Goal: Navigation & Orientation: Find specific page/section

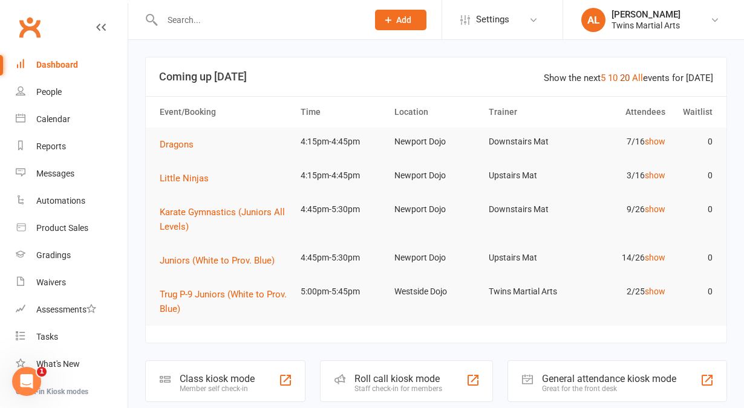
click at [628, 80] on link "20" at bounding box center [625, 78] width 10 height 11
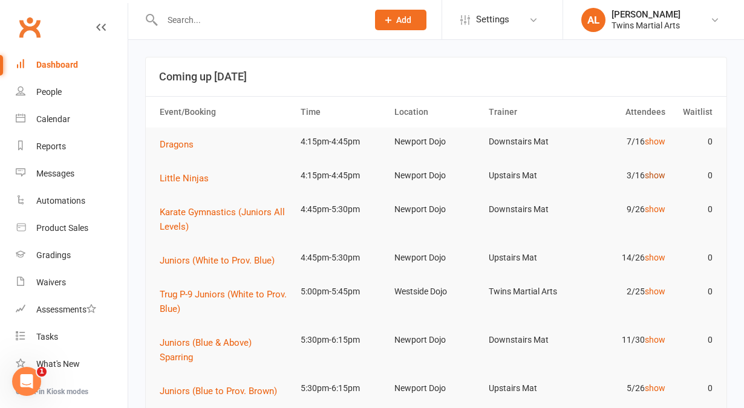
click at [659, 174] on link "show" at bounding box center [655, 176] width 21 height 10
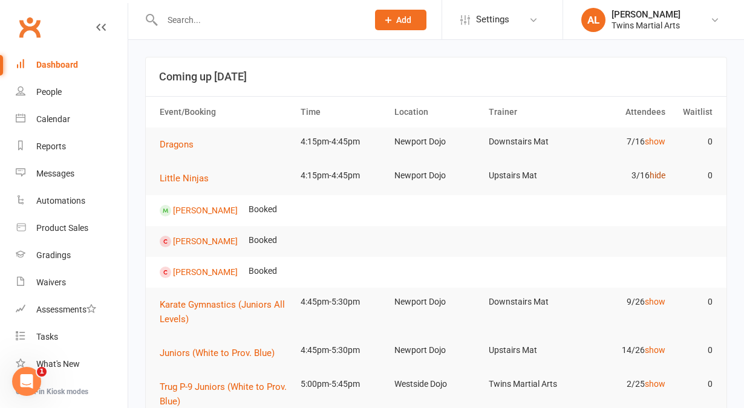
click at [659, 174] on link "hide" at bounding box center [657, 176] width 16 height 10
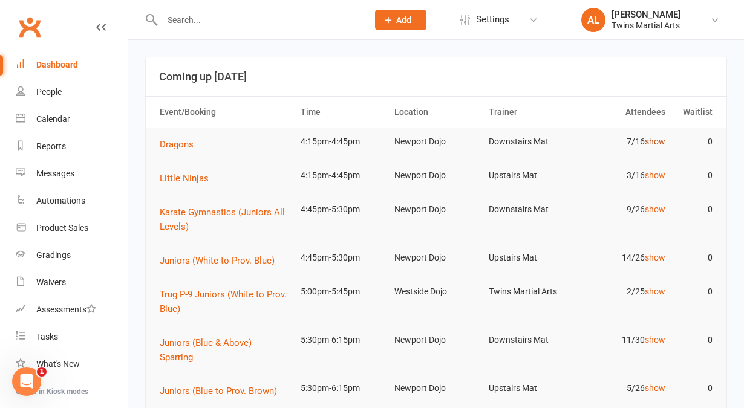
click at [657, 140] on link "show" at bounding box center [655, 142] width 21 height 10
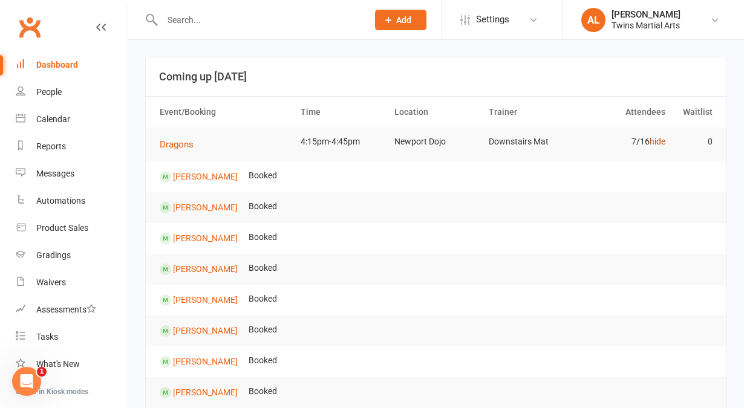
click at [656, 143] on link "hide" at bounding box center [657, 142] width 16 height 10
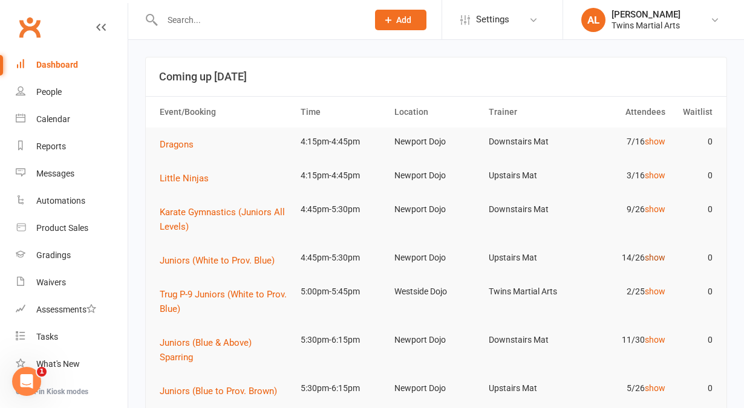
click at [649, 256] on link "show" at bounding box center [655, 258] width 21 height 10
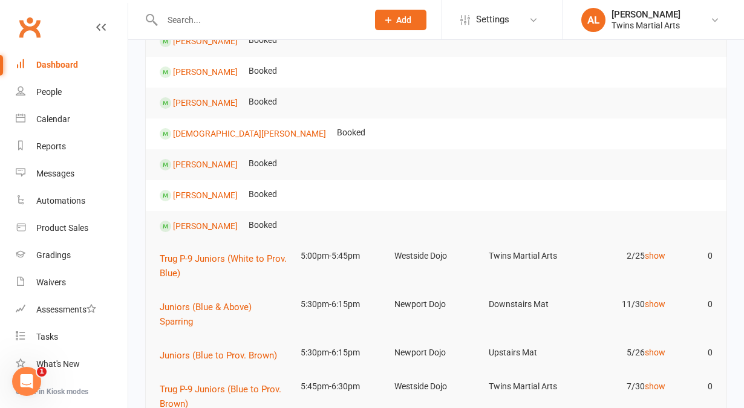
scroll to position [502, 0]
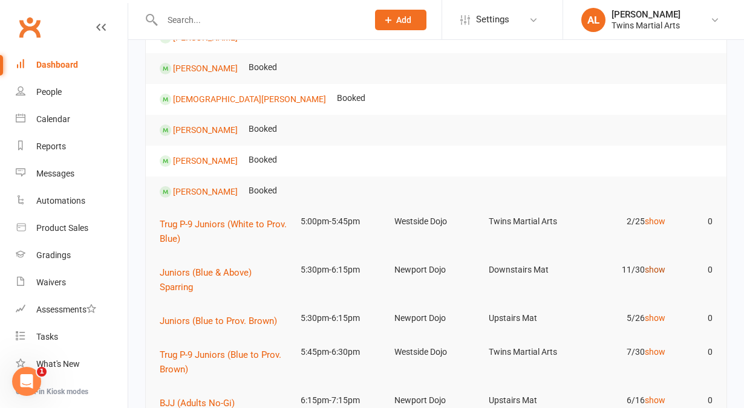
click at [659, 269] on link "show" at bounding box center [655, 270] width 21 height 10
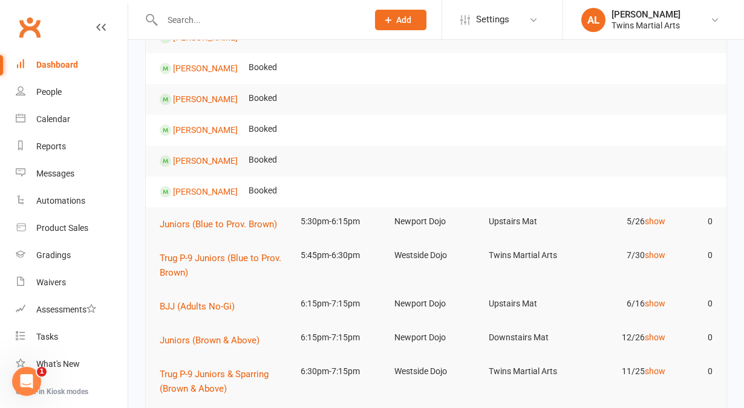
scroll to position [939, 0]
click at [656, 338] on link "show" at bounding box center [655, 337] width 21 height 10
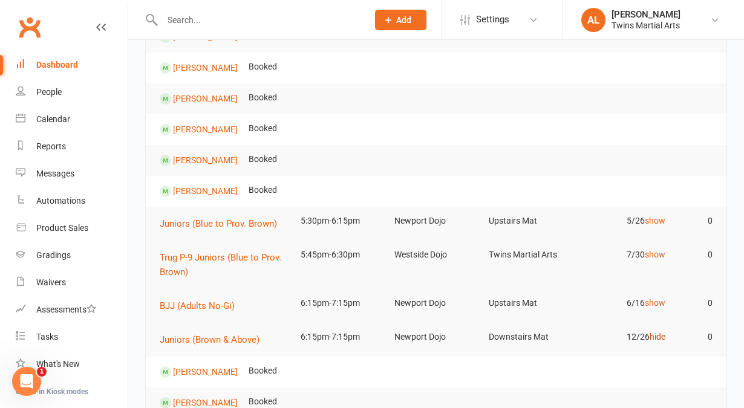
click at [656, 338] on link "hide" at bounding box center [657, 337] width 16 height 10
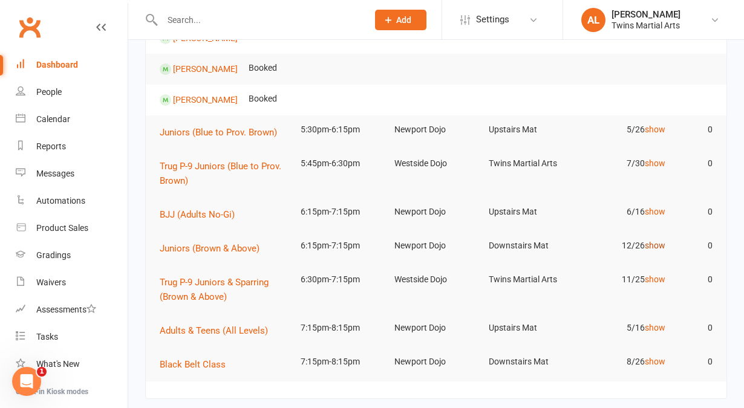
scroll to position [1046, 0]
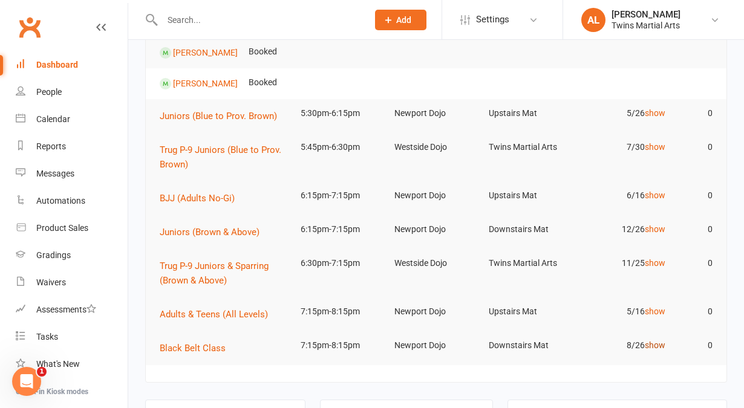
click at [656, 342] on link "show" at bounding box center [655, 345] width 21 height 10
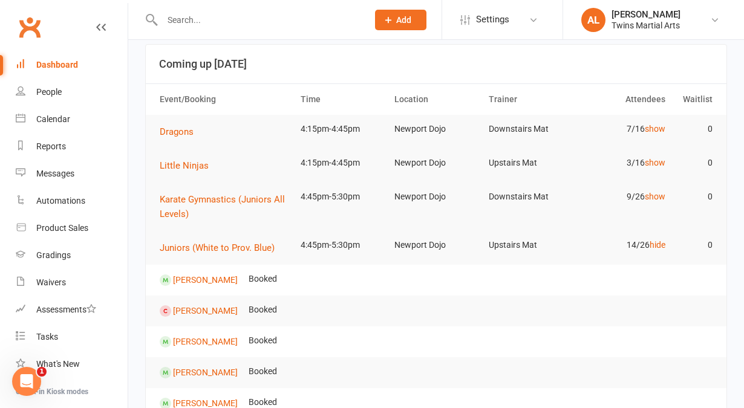
scroll to position [10, 0]
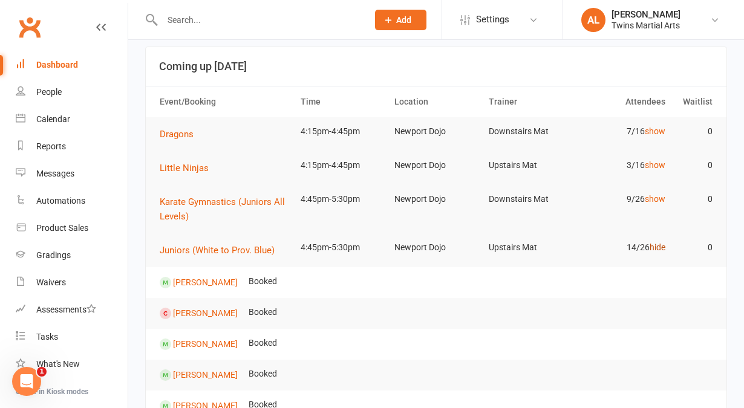
click at [656, 245] on link "hide" at bounding box center [657, 247] width 16 height 10
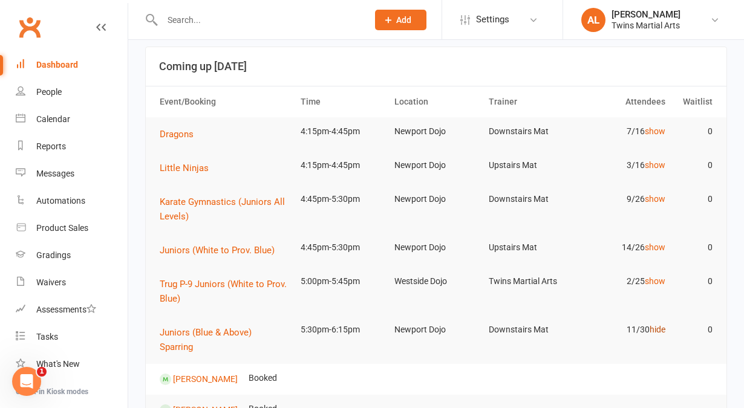
click at [655, 330] on link "hide" at bounding box center [657, 330] width 16 height 10
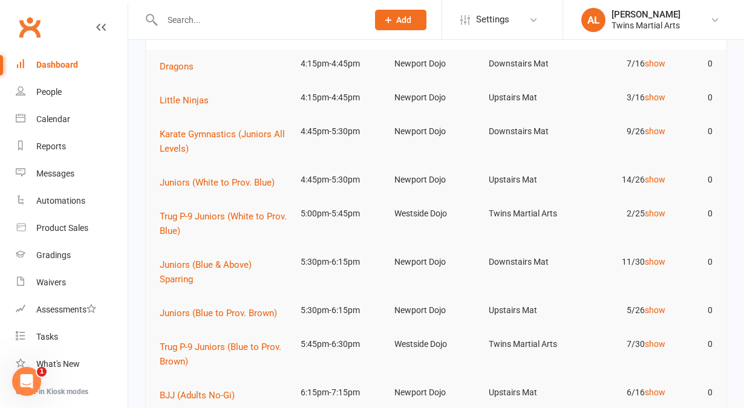
scroll to position [0, 0]
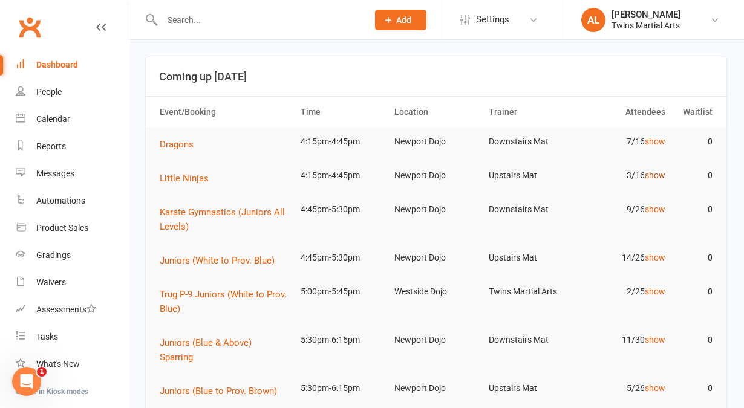
click at [649, 179] on link "show" at bounding box center [655, 176] width 21 height 10
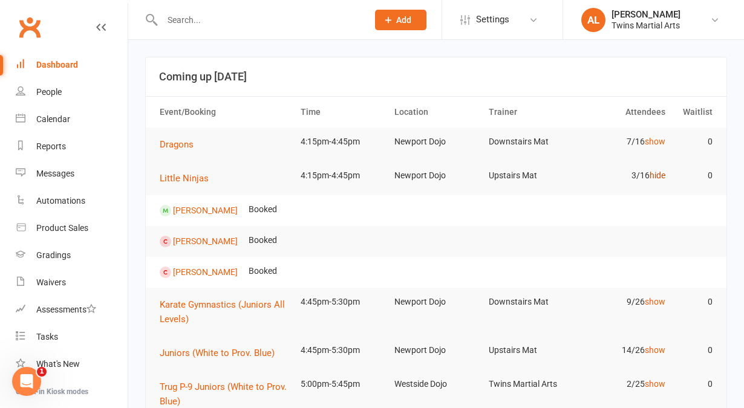
click at [649, 179] on link "hide" at bounding box center [657, 176] width 16 height 10
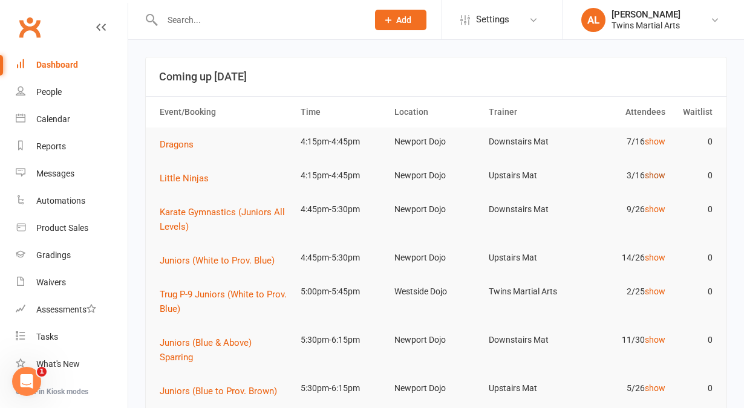
click at [653, 176] on link "show" at bounding box center [655, 176] width 21 height 10
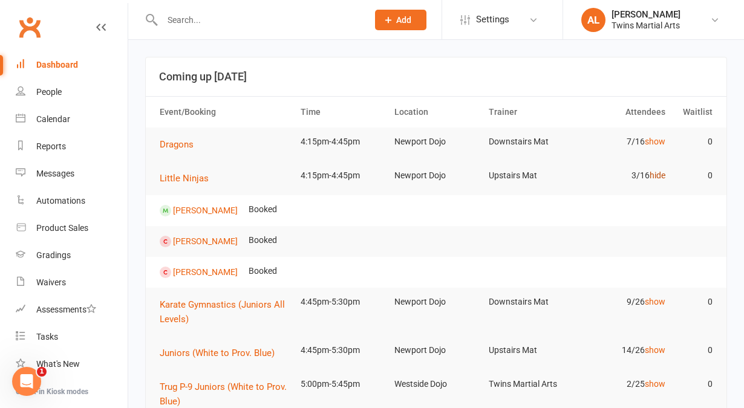
click at [653, 176] on link "hide" at bounding box center [657, 176] width 16 height 10
